Goal: Browse casually: Explore the website without a specific task or goal

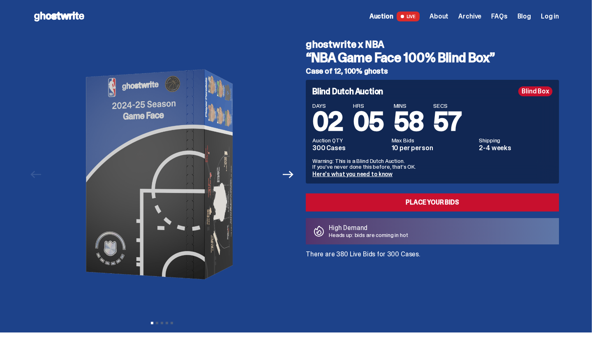
click at [71, 19] on icon at bounding box center [59, 16] width 53 height 13
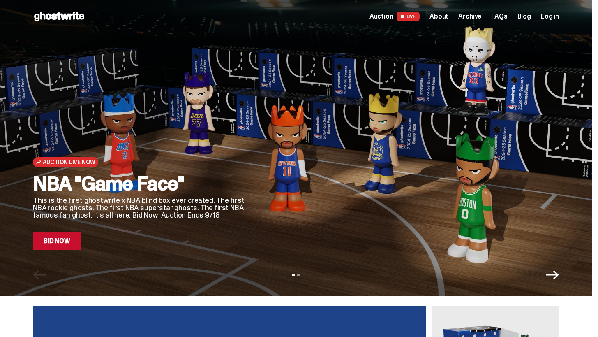
click at [558, 273] on icon "Next" at bounding box center [552, 274] width 13 height 13
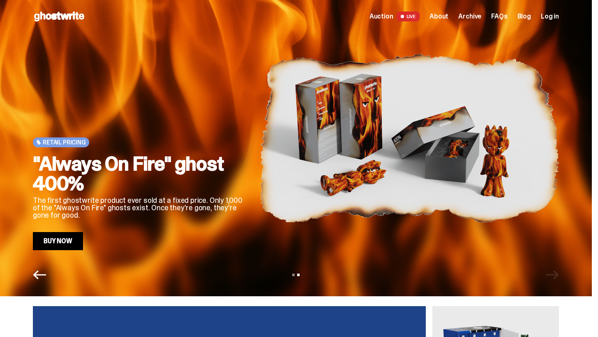
click at [41, 274] on icon "Previous" at bounding box center [39, 274] width 13 height 9
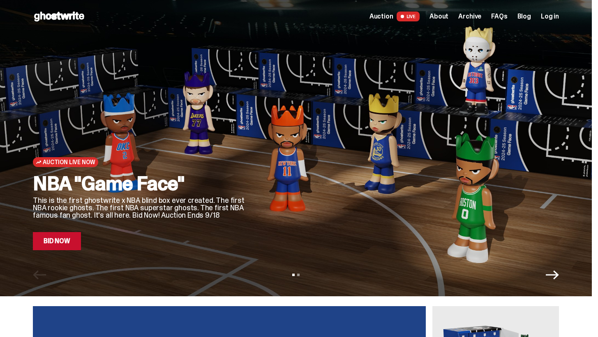
click at [442, 16] on span "About" at bounding box center [439, 16] width 19 height 7
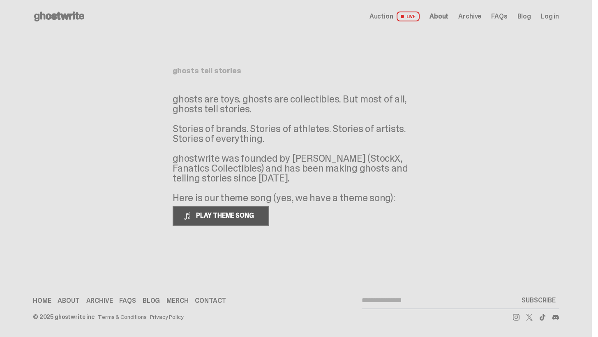
click at [227, 217] on span "PLAY THEME SONG" at bounding box center [226, 215] width 66 height 9
click at [520, 318] on icon at bounding box center [516, 317] width 7 height 7
drag, startPoint x: 203, startPoint y: 218, endPoint x: 228, endPoint y: 211, distance: 25.8
click at [203, 218] on span "PAUSE THEME SONG" at bounding box center [225, 215] width 65 height 9
click at [508, 17] on span "FAQs" at bounding box center [499, 16] width 16 height 7
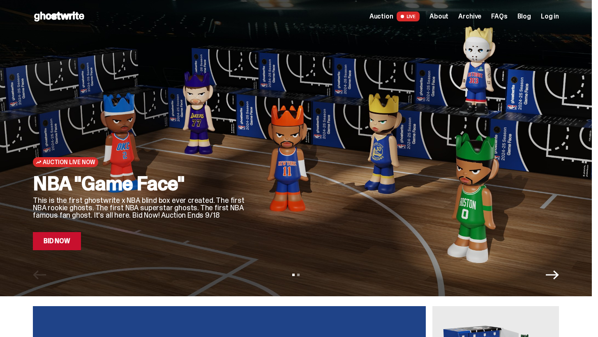
click at [235, 158] on div "Auction Live Now" at bounding box center [140, 162] width 214 height 10
click at [366, 162] on div at bounding box center [409, 137] width 299 height 225
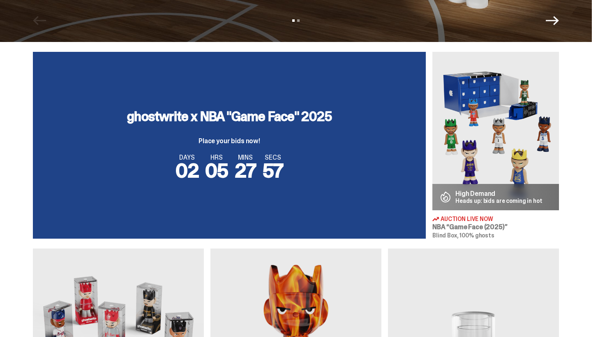
scroll to position [282, 0]
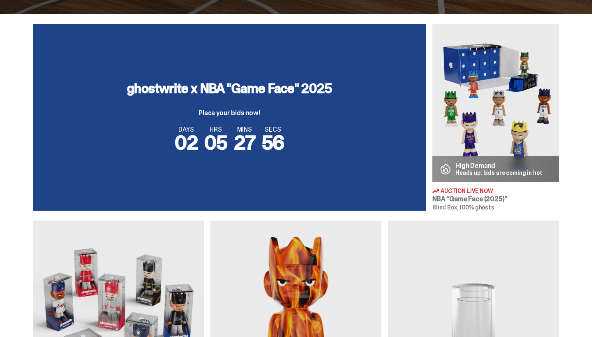
click at [486, 140] on img at bounding box center [496, 103] width 127 height 158
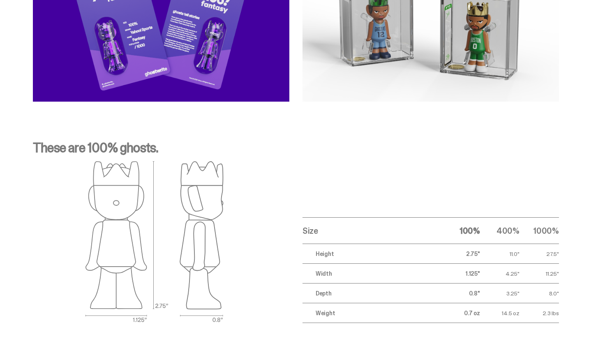
scroll to position [2906, 0]
